Goal: Task Accomplishment & Management: Complete application form

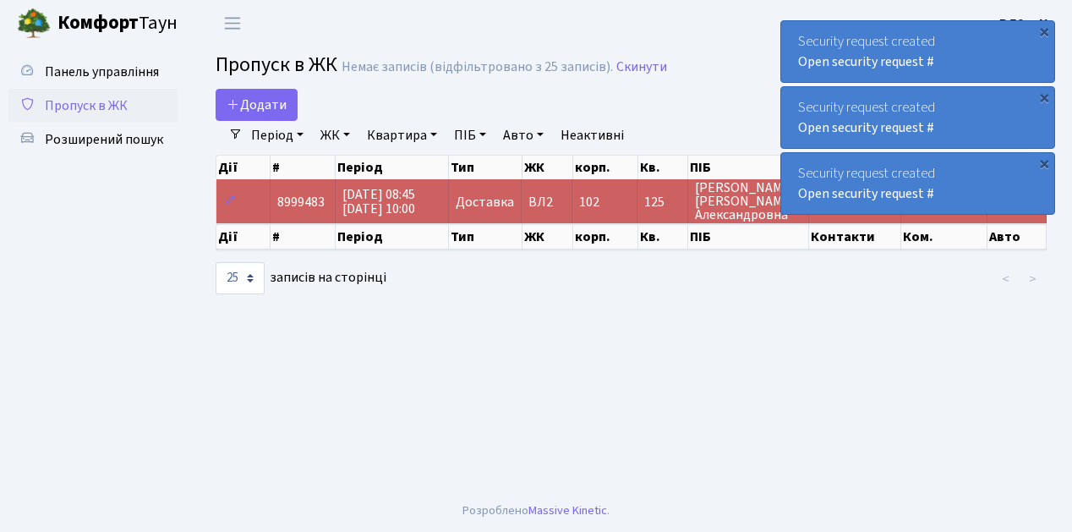
select select "25"
click at [291, 118] on link "Додати" at bounding box center [256, 105] width 82 height 32
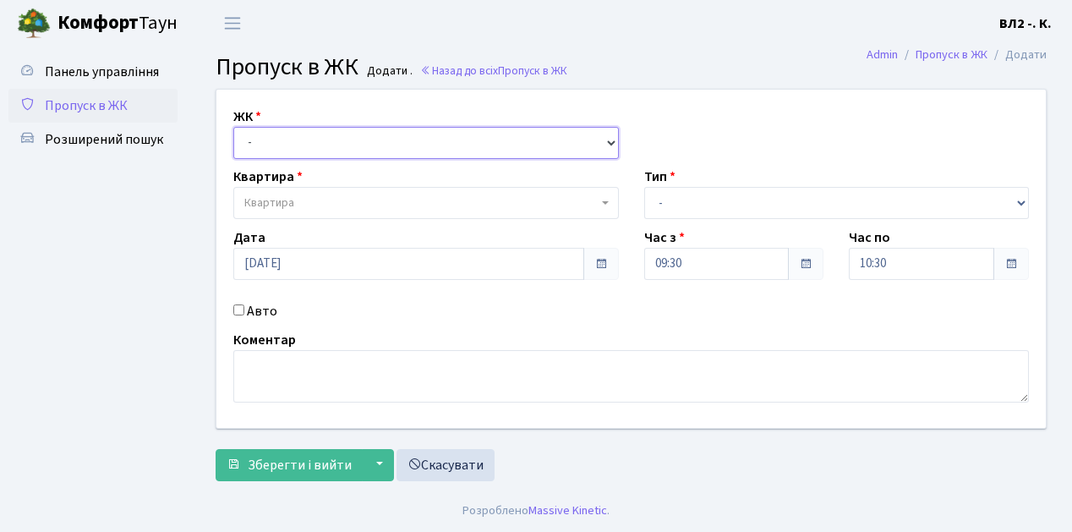
click at [605, 137] on select "- [STREET_ADDRESS][PERSON_NAME]" at bounding box center [425, 143] width 385 height 32
select select "317"
click at [233, 127] on select "- ВЛ1, Ужгородський пров., 4/1 ВЛ2, Голосіївський просп., 76 ВЛ3, пр.Голосіївсь…" at bounding box center [425, 143] width 385 height 32
select select
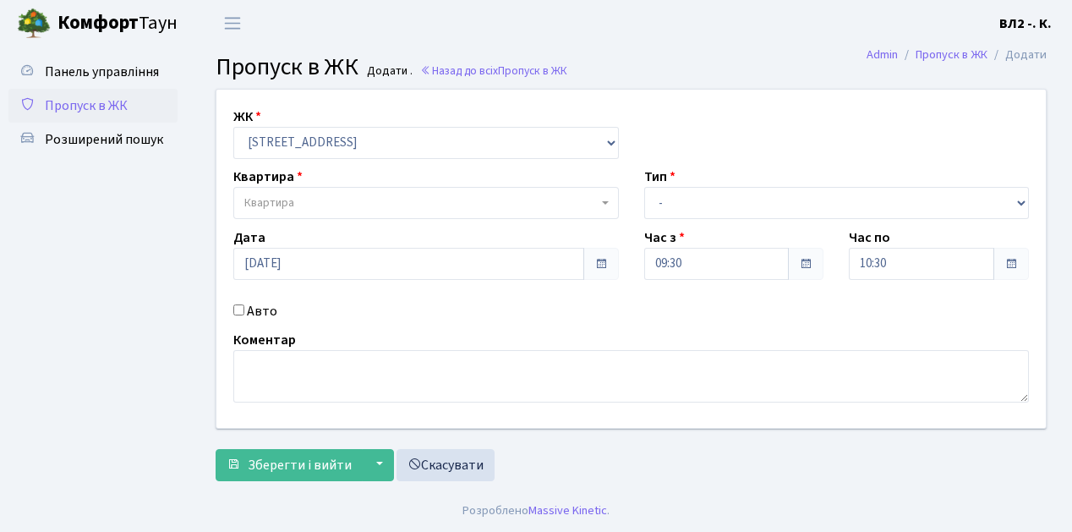
click at [605, 206] on span at bounding box center [606, 203] width 3 height 32
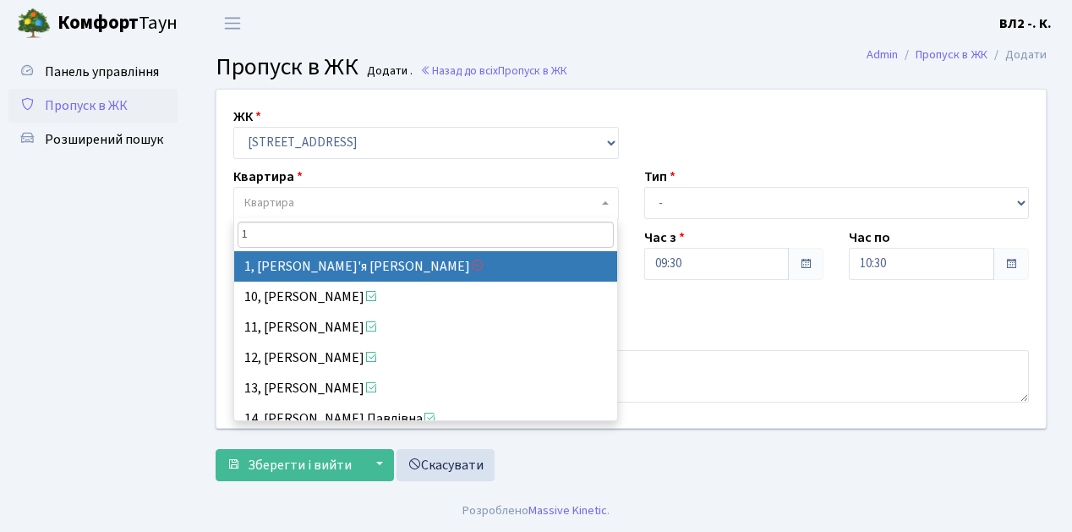
type input "16"
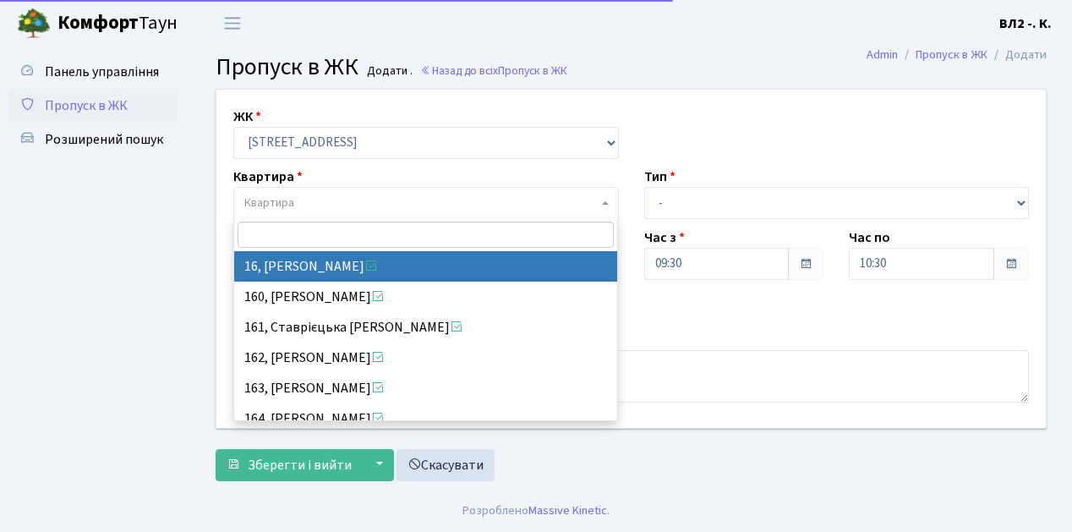
select select "37987"
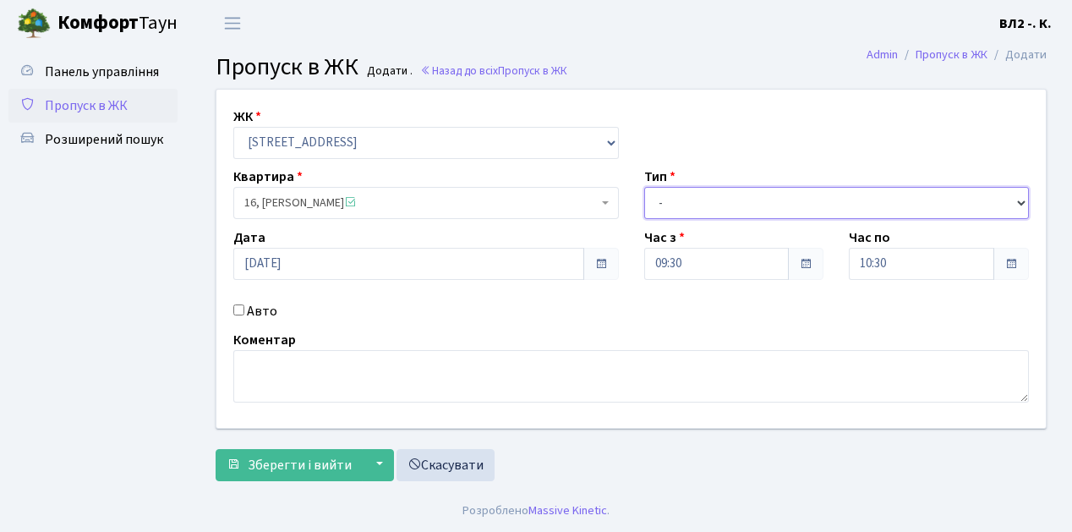
click at [1024, 201] on select "- Доставка Таксі Гості Сервіс" at bounding box center [836, 203] width 385 height 32
select select "1"
click at [644, 187] on select "- Доставка Таксі Гості Сервіс" at bounding box center [836, 203] width 385 height 32
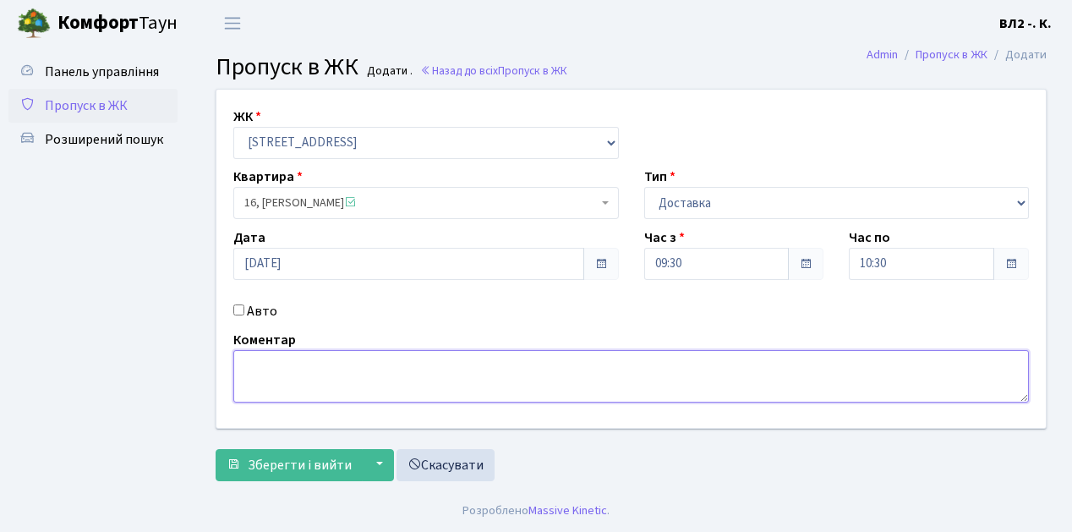
click at [239, 362] on textarea at bounding box center [630, 376] width 795 height 52
type textarea "Glovo 09-28"
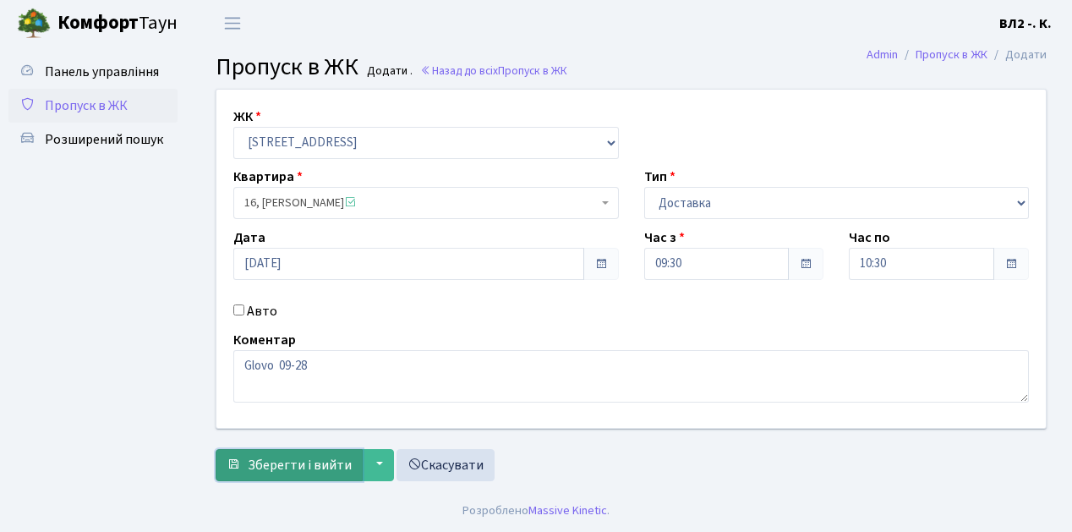
click at [286, 475] on button "Зберегти і вийти" at bounding box center [288, 465] width 147 height 32
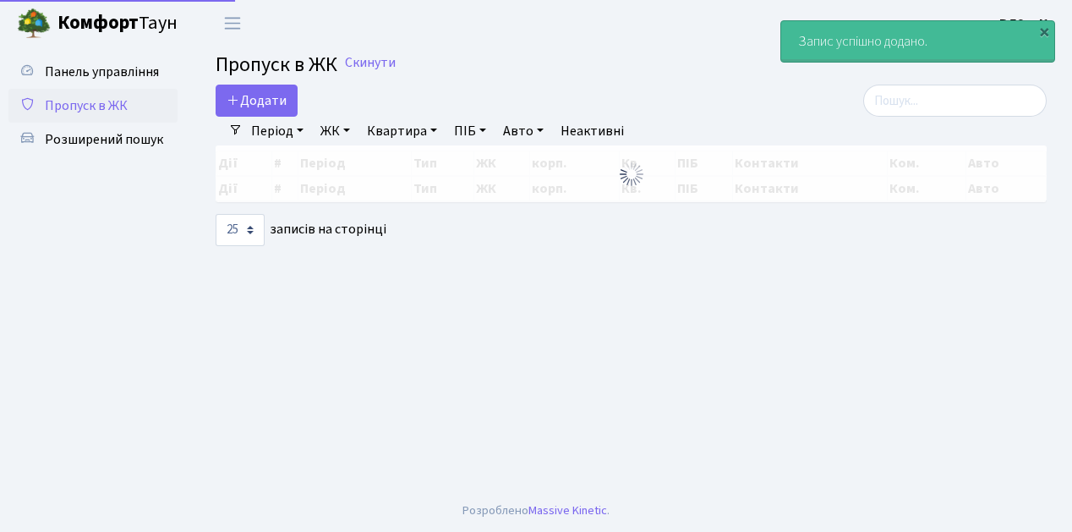
select select "25"
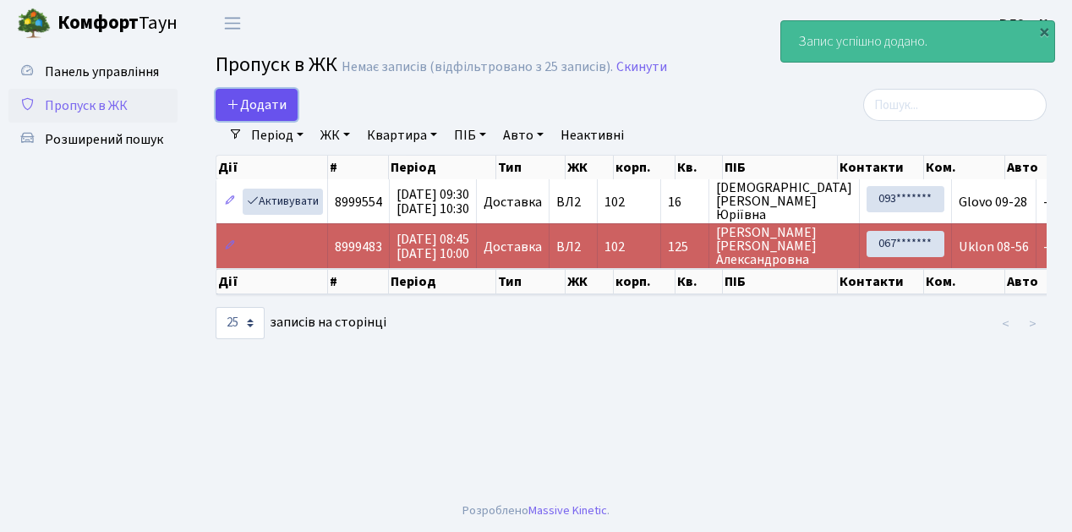
click at [289, 117] on link "Додати" at bounding box center [256, 105] width 82 height 32
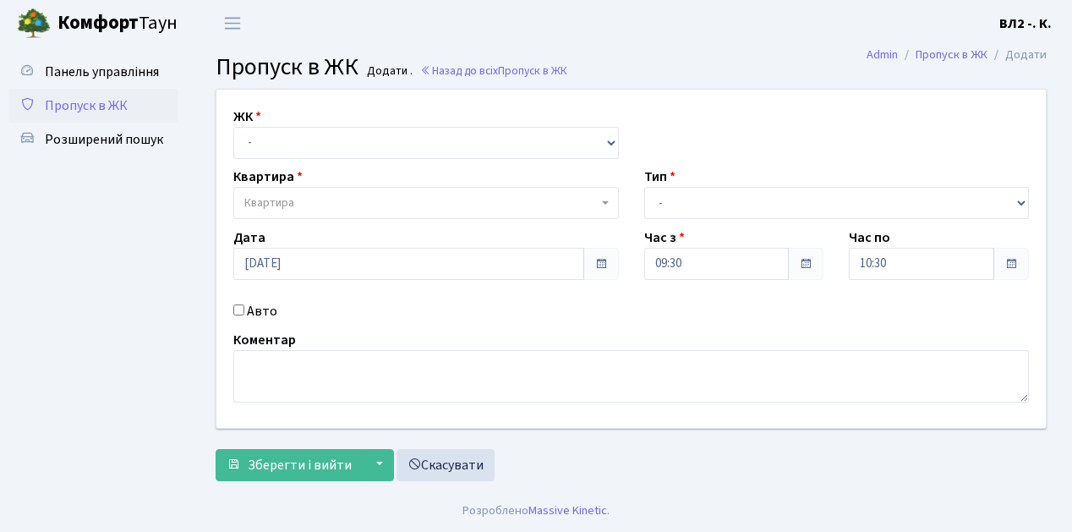
click at [112, 107] on span "Пропуск в ЖК" at bounding box center [86, 105] width 83 height 19
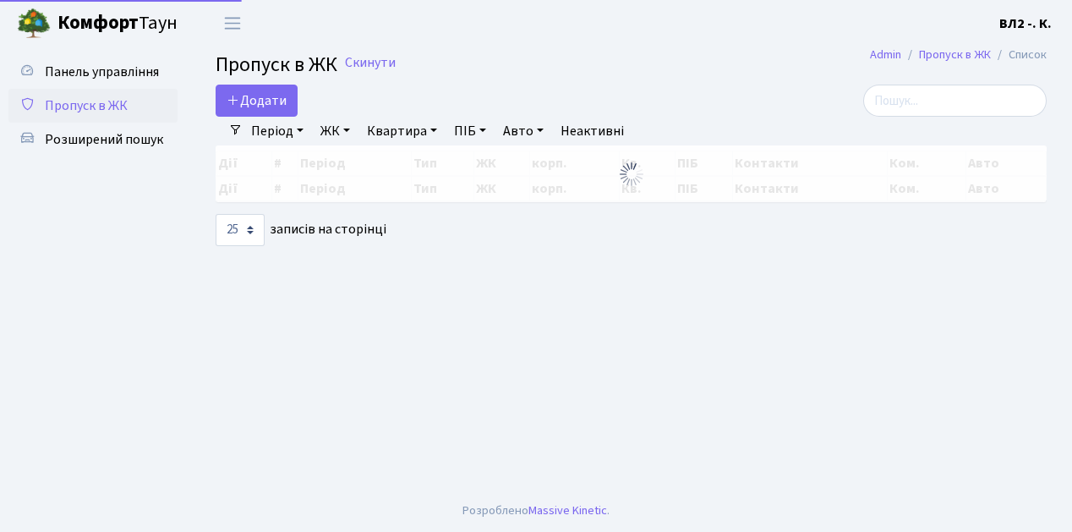
select select "25"
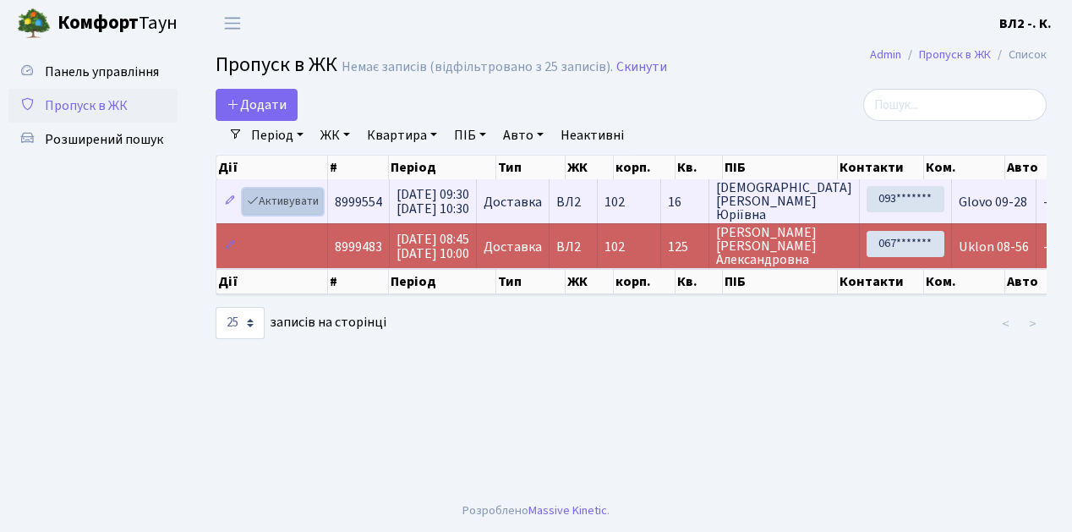
click at [318, 211] on link "Активувати" at bounding box center [283, 201] width 80 height 26
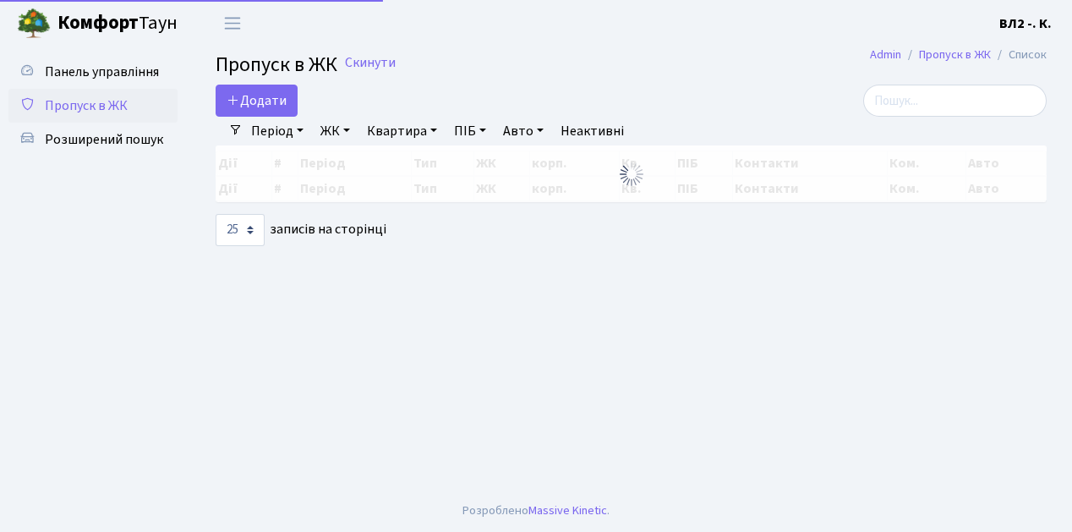
select select "25"
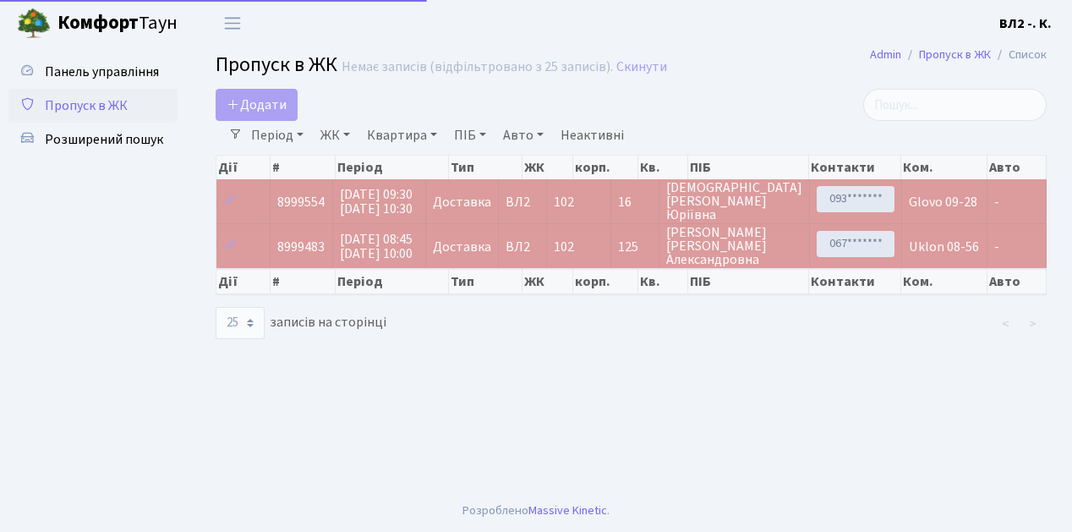
select select "25"
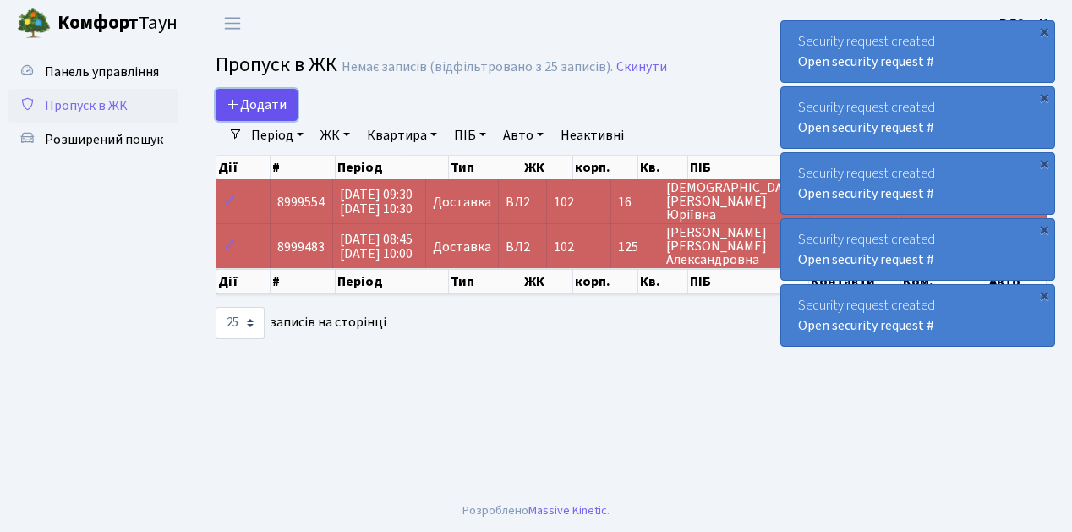
click at [287, 113] on link "Додати" at bounding box center [256, 105] width 82 height 32
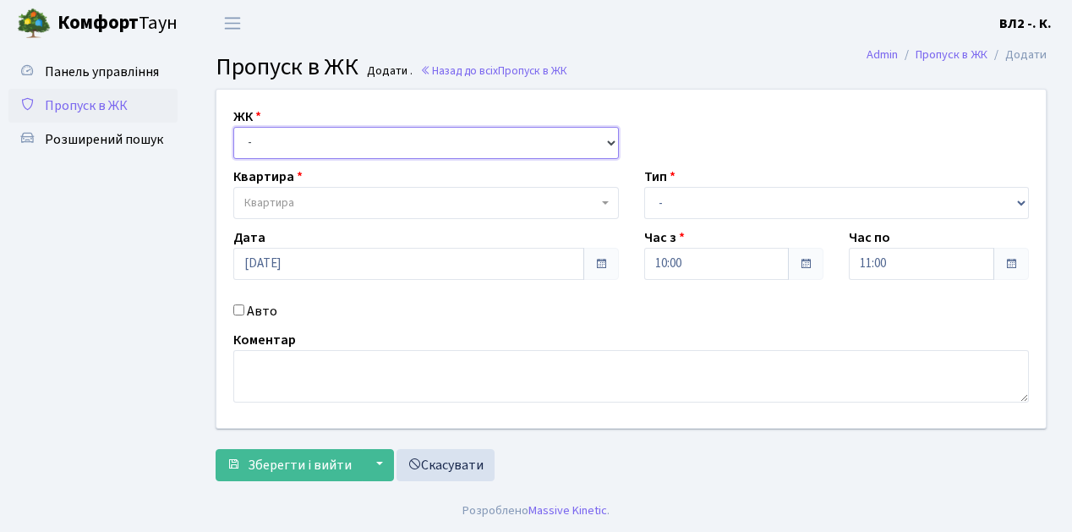
click at [610, 145] on select "- ВЛ1, Ужгородський пров., 4/1 ВЛ2, Голосіївський просп., 76 ВЛ3, пр.Голосіївсь…" at bounding box center [425, 143] width 385 height 32
select select "317"
click at [233, 127] on select "- ВЛ1, Ужгородський пров., 4/1 ВЛ2, Голосіївський просп., 76 ВЛ3, пр.Голосіївсь…" at bounding box center [425, 143] width 385 height 32
select select
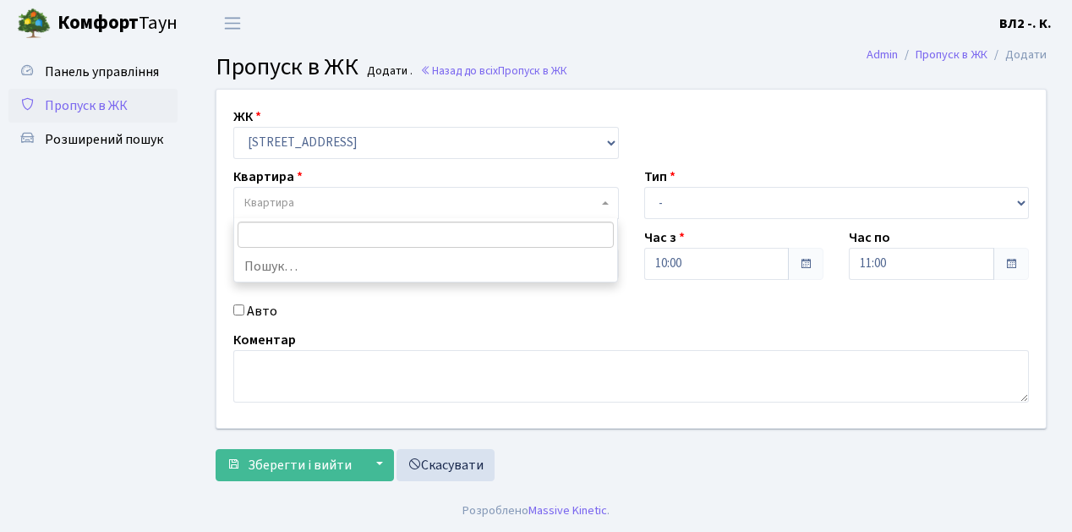
click at [607, 205] on span at bounding box center [606, 203] width 3 height 32
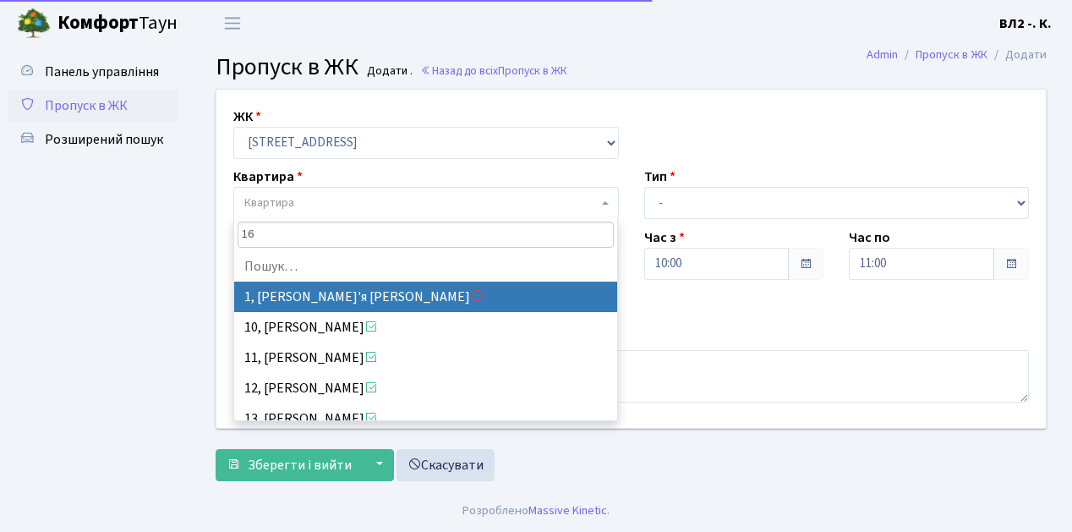
type input "163"
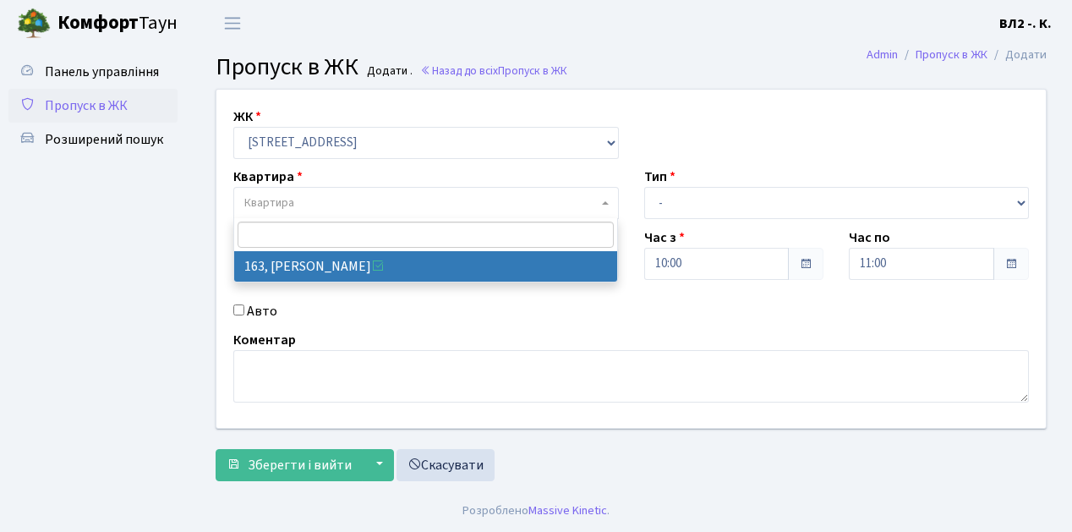
select select "38425"
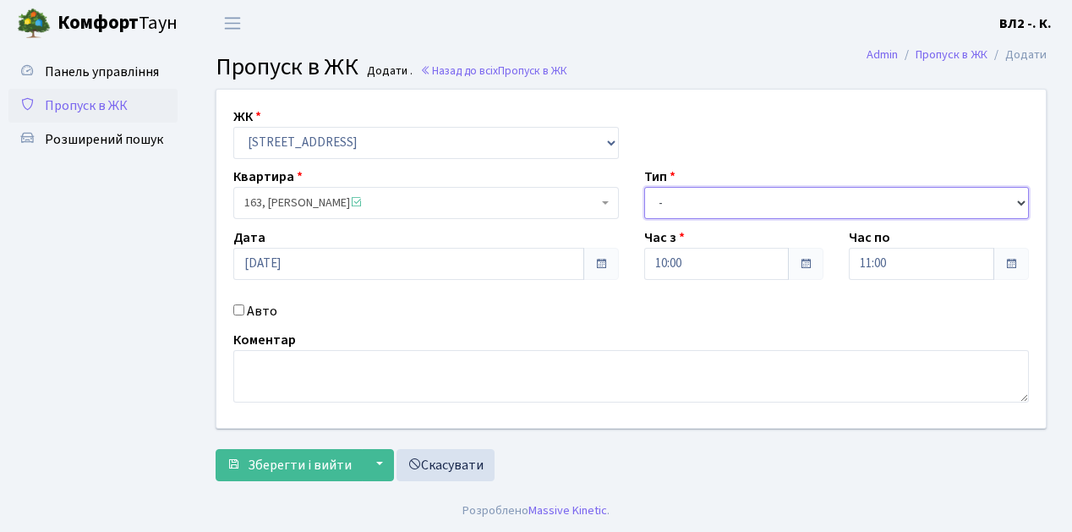
click at [1022, 203] on select "- Доставка Таксі Гості Сервіс" at bounding box center [836, 203] width 385 height 32
select select "1"
click at [644, 187] on select "- Доставка Таксі Гості Сервіс" at bounding box center [836, 203] width 385 height 32
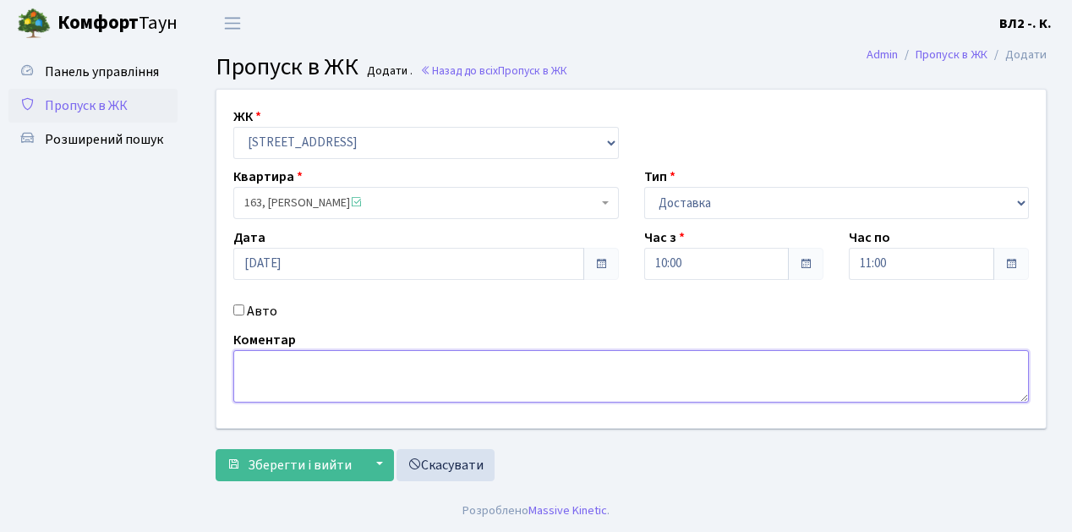
click at [250, 356] on textarea at bounding box center [630, 376] width 795 height 52
type textarea "Glovo 10-05"
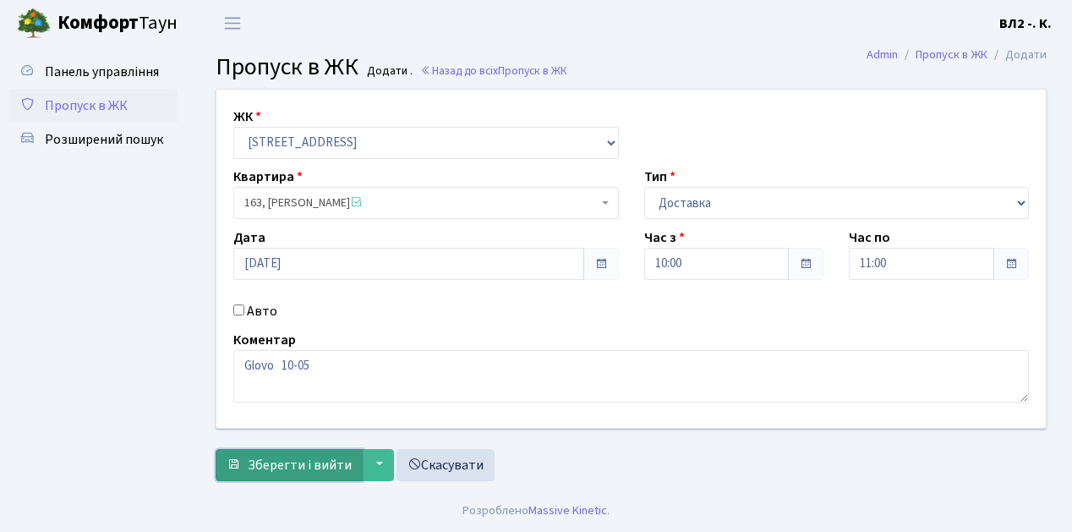
click at [254, 466] on span "Зберегти і вийти" at bounding box center [300, 464] width 104 height 19
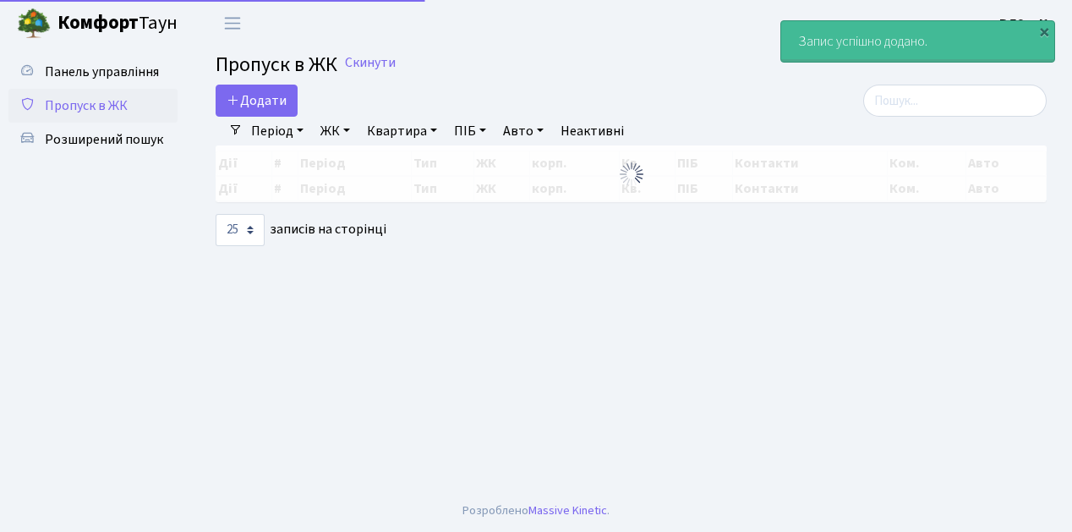
select select "25"
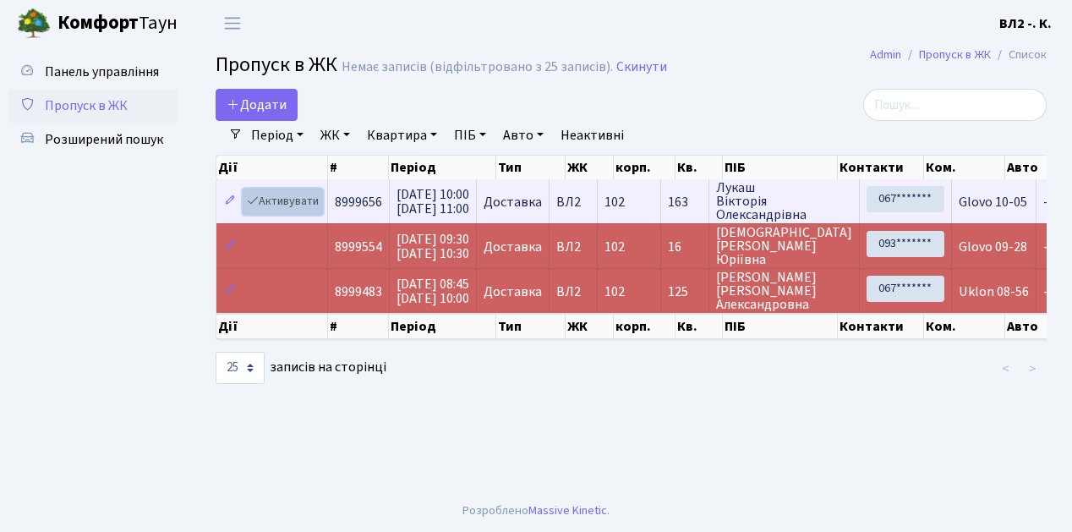
click at [314, 209] on link "Активувати" at bounding box center [283, 201] width 80 height 26
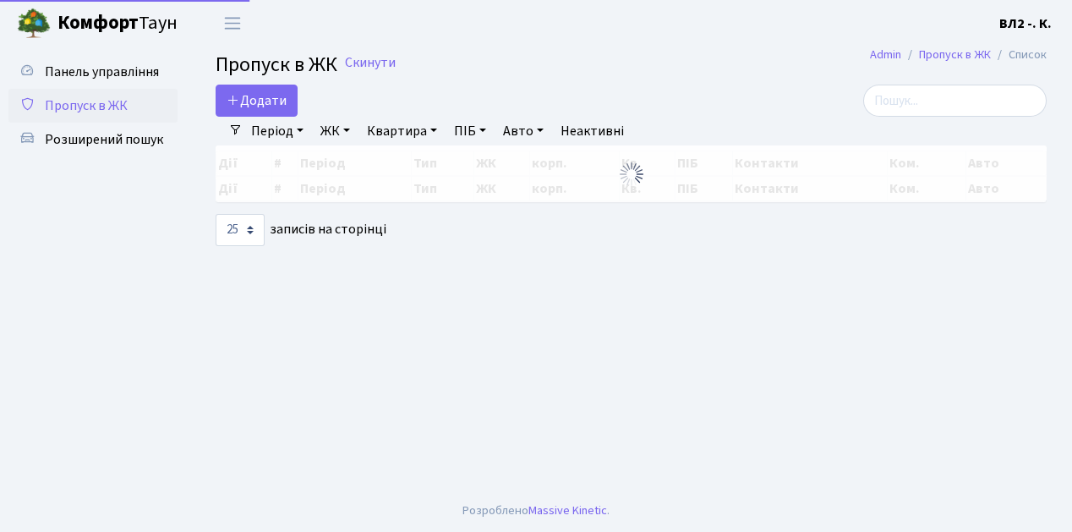
select select "25"
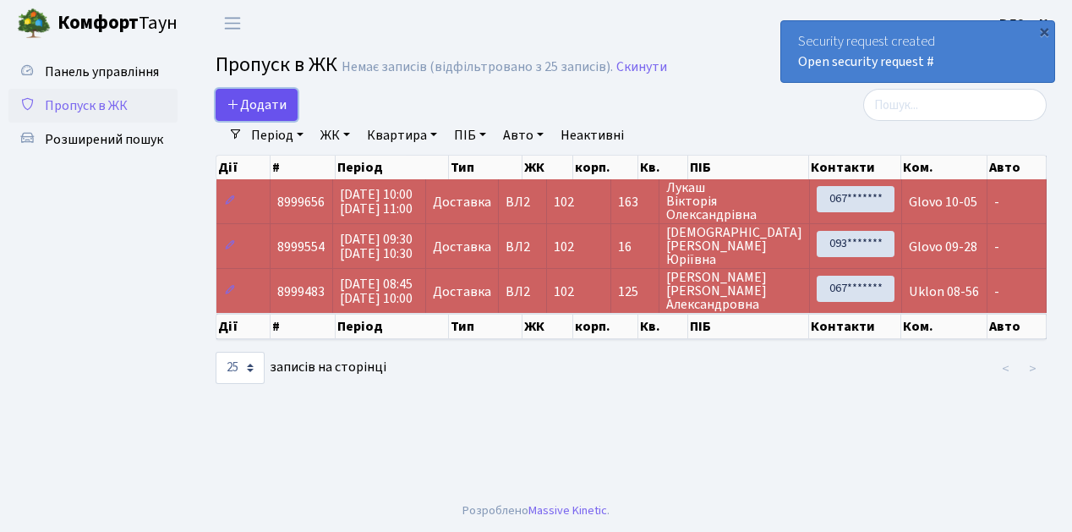
click at [289, 116] on link "Додати" at bounding box center [256, 105] width 82 height 32
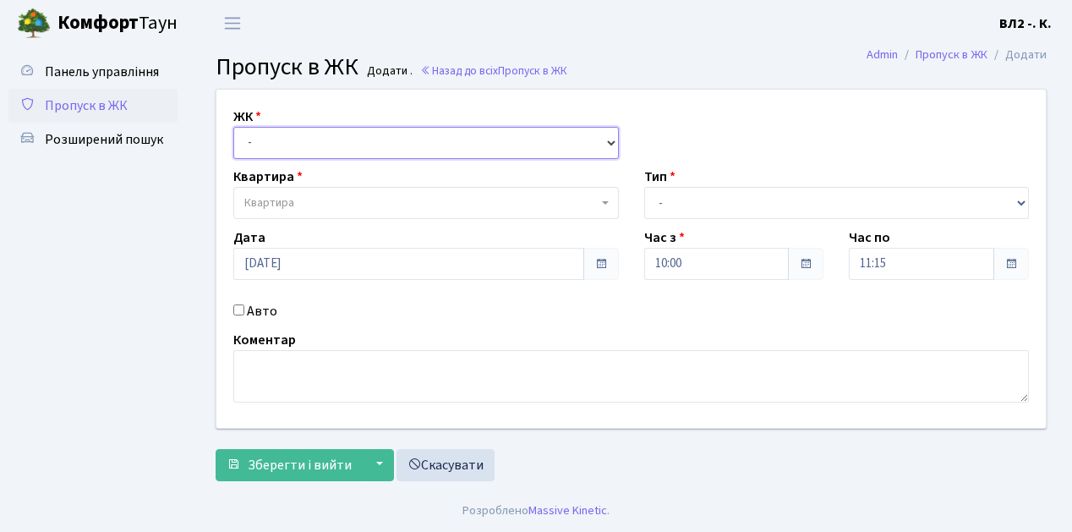
click at [607, 143] on select "- [STREET_ADDRESS][PERSON_NAME]" at bounding box center [425, 143] width 385 height 32
select select "317"
click at [233, 127] on select "- [STREET_ADDRESS][PERSON_NAME]" at bounding box center [425, 143] width 385 height 32
select select
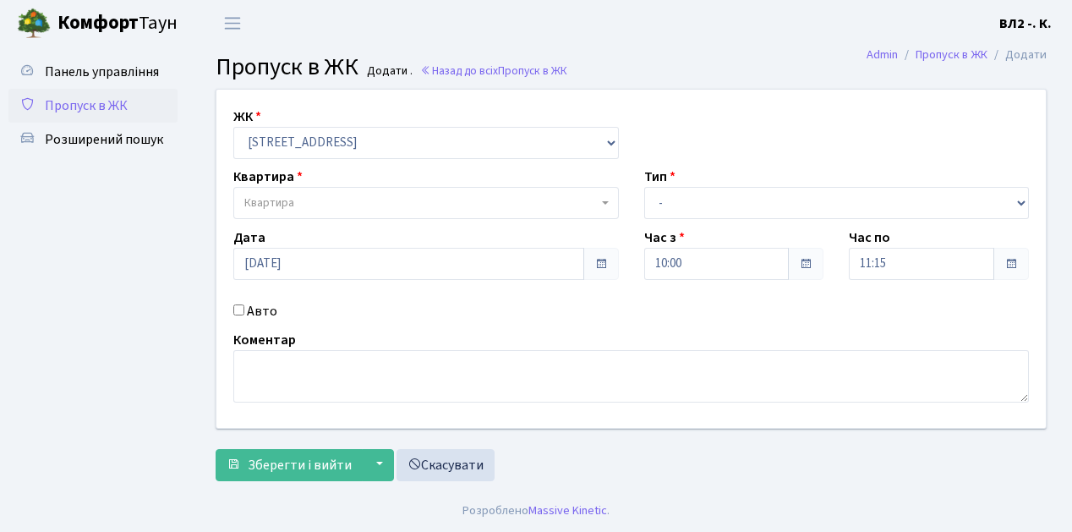
click at [603, 201] on b at bounding box center [605, 202] width 7 height 3
type input "137"
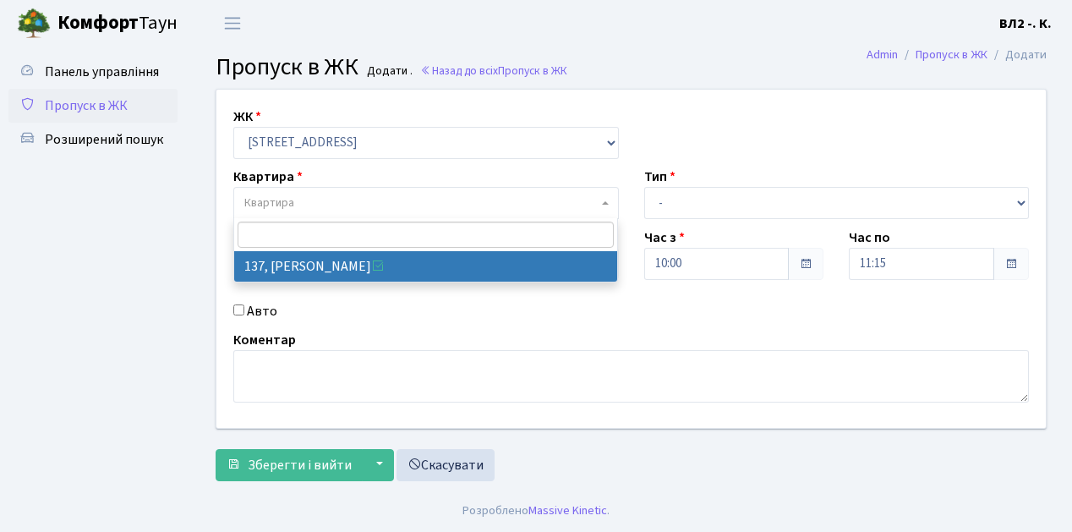
select select "38347"
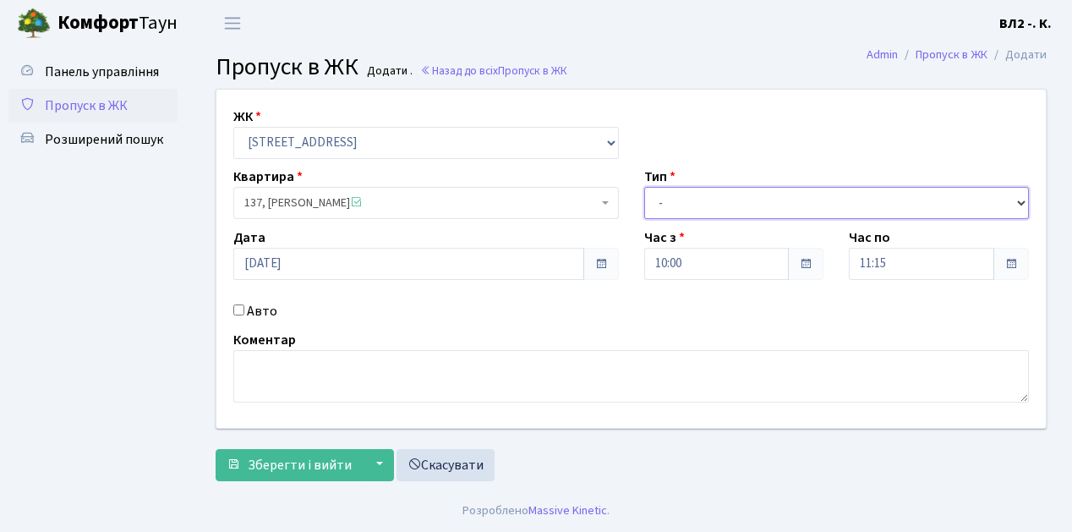
click at [1018, 199] on select "- Доставка Таксі Гості Сервіс" at bounding box center [836, 203] width 385 height 32
select select "1"
click at [644, 187] on select "- Доставка Таксі Гості Сервіс" at bounding box center [836, 203] width 385 height 32
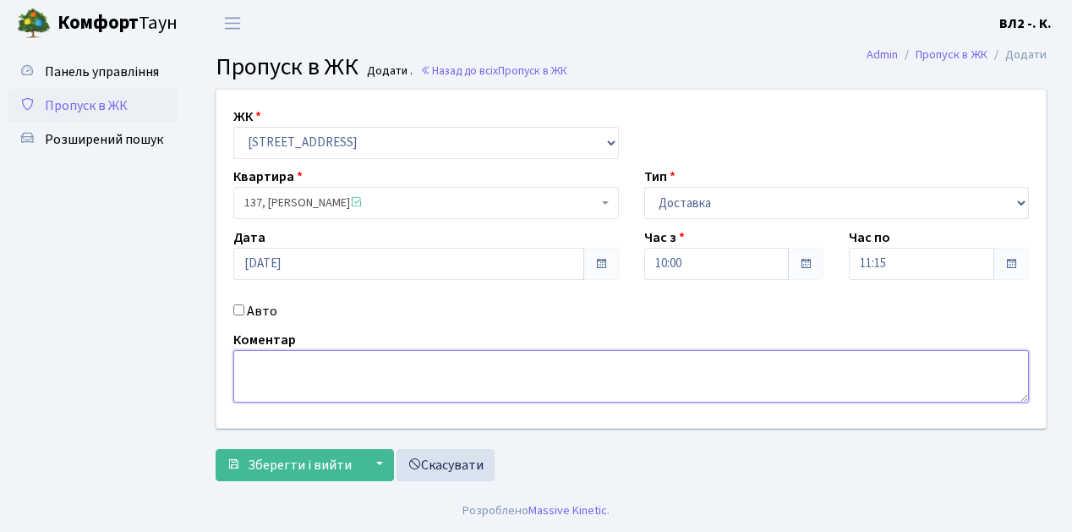
click at [247, 370] on textarea at bounding box center [630, 376] width 795 height 52
type textarea "Glovo 10-13"
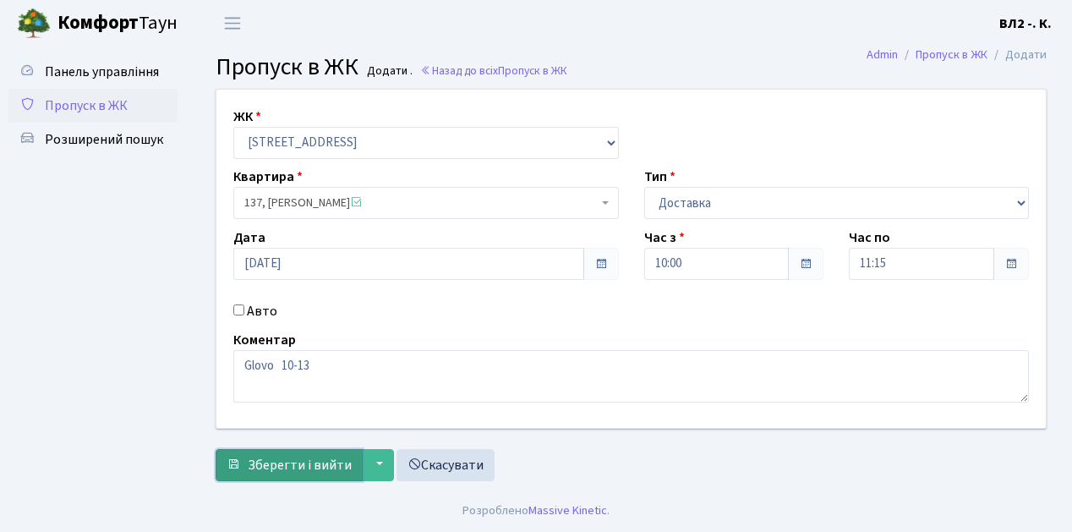
click at [271, 458] on span "Зберегти і вийти" at bounding box center [300, 464] width 104 height 19
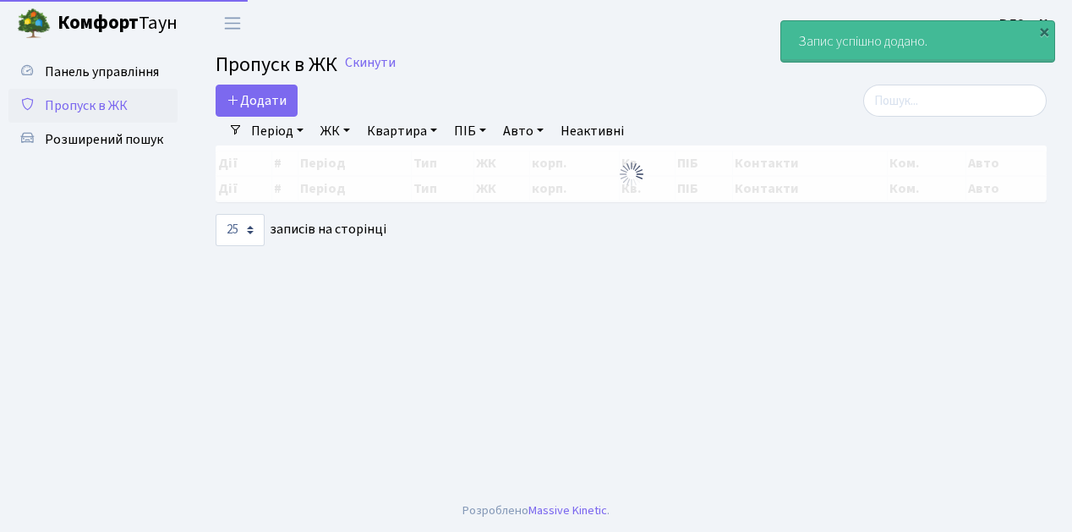
select select "25"
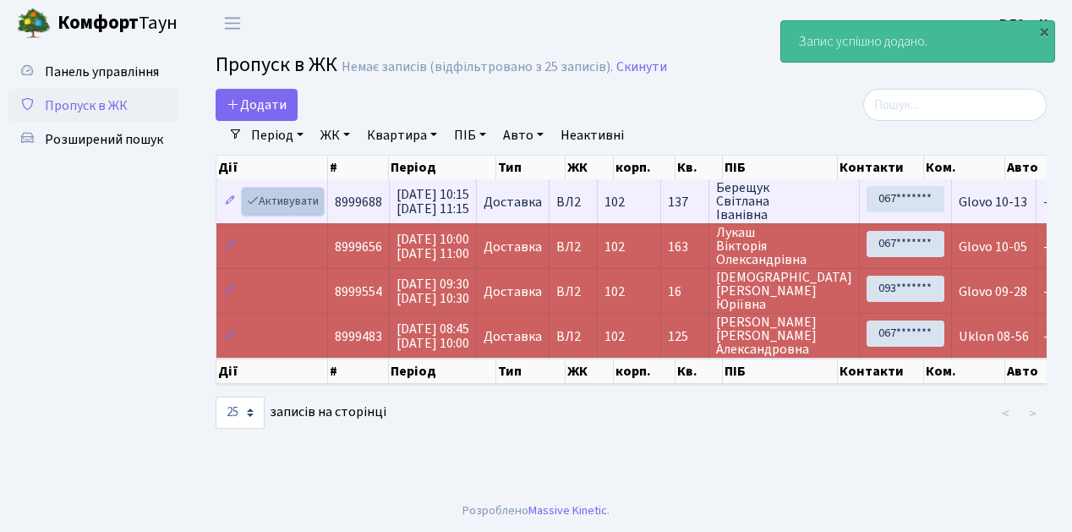
click at [316, 211] on link "Активувати" at bounding box center [283, 201] width 80 height 26
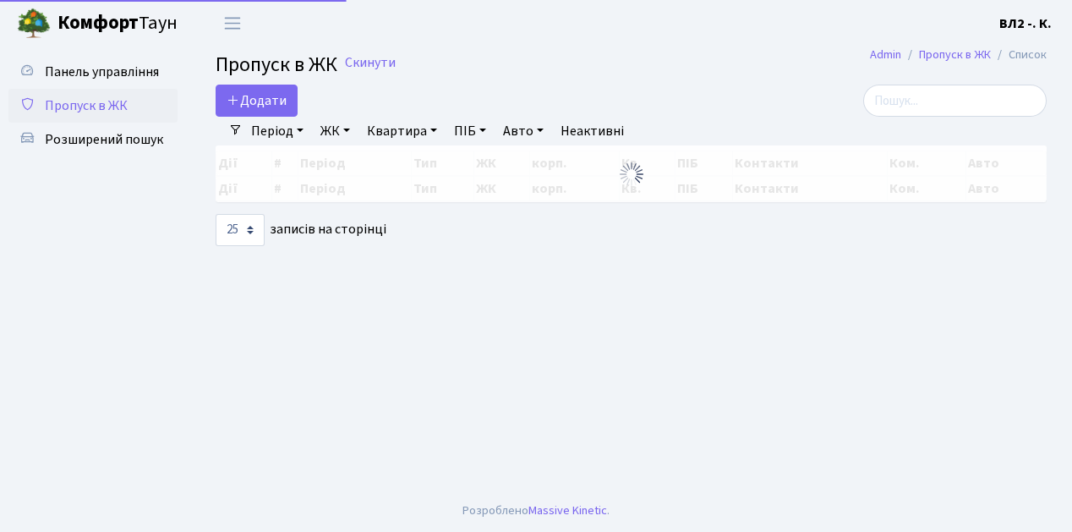
select select "25"
